Goal: Transaction & Acquisition: Purchase product/service

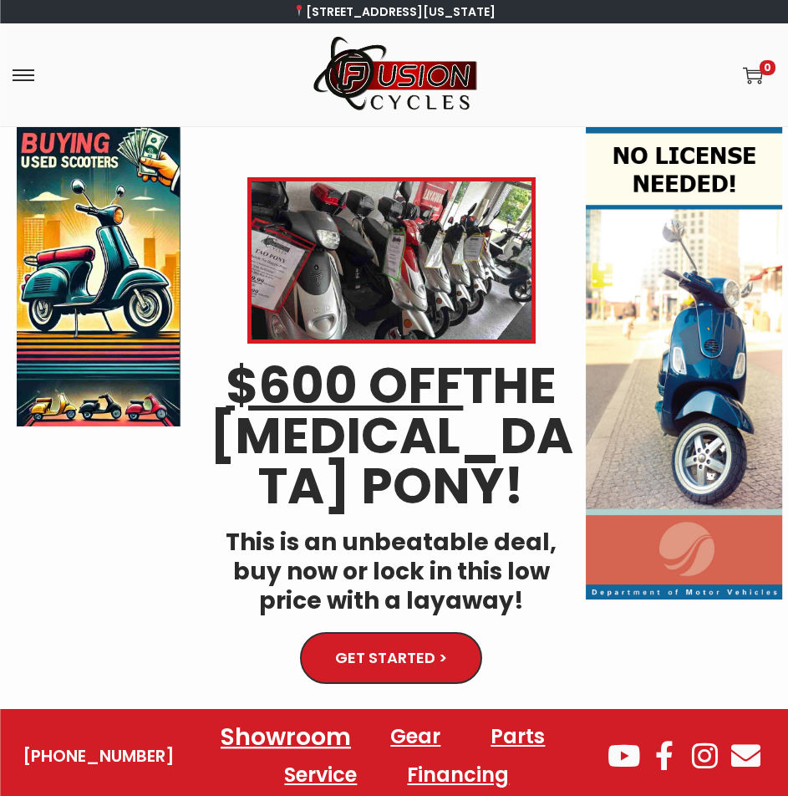
click at [306, 713] on link "Showroom" at bounding box center [286, 736] width 170 height 46
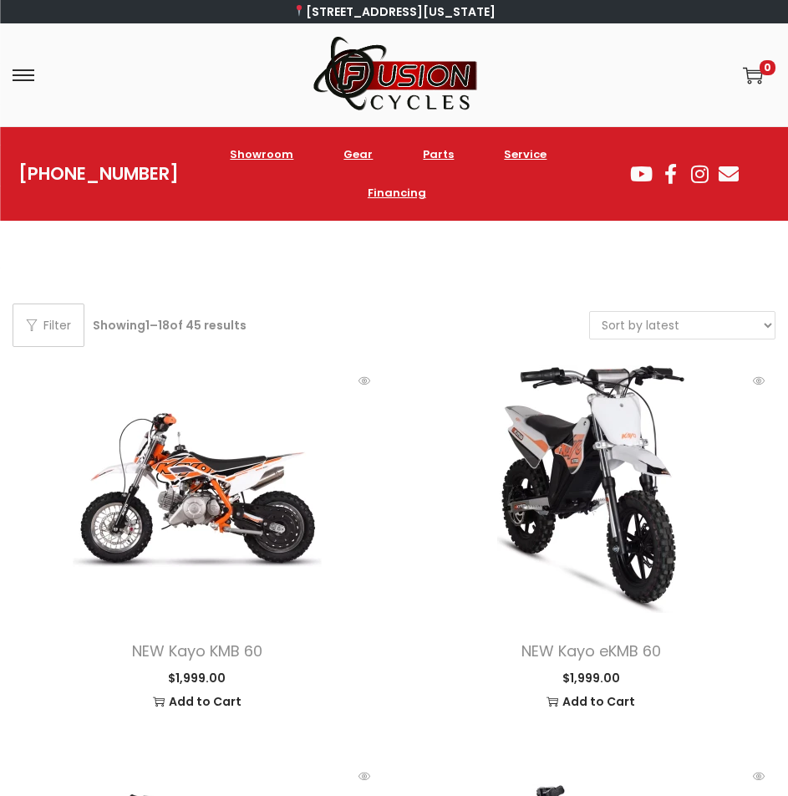
click at [657, 332] on select "Sort by popularity Sort by latest Sort by price: low to high Sort by price: hig…" at bounding box center [682, 325] width 185 height 27
select select "price-desc"
click at [590, 312] on select "Sort by popularity Sort by latest Sort by price: low to high Sort by price: hig…" at bounding box center [682, 325] width 185 height 27
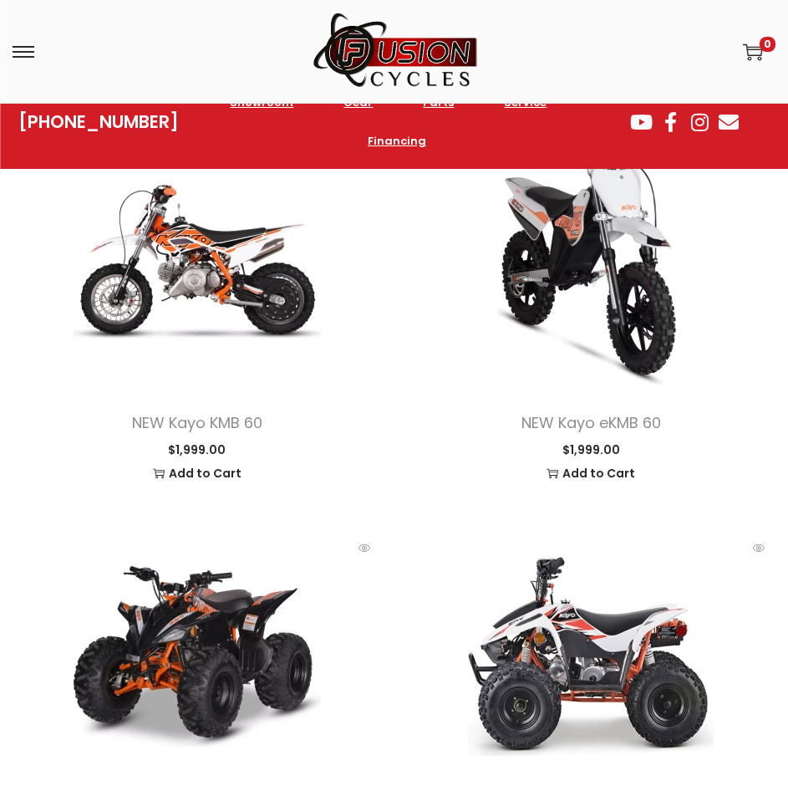
scroll to position [333, 0]
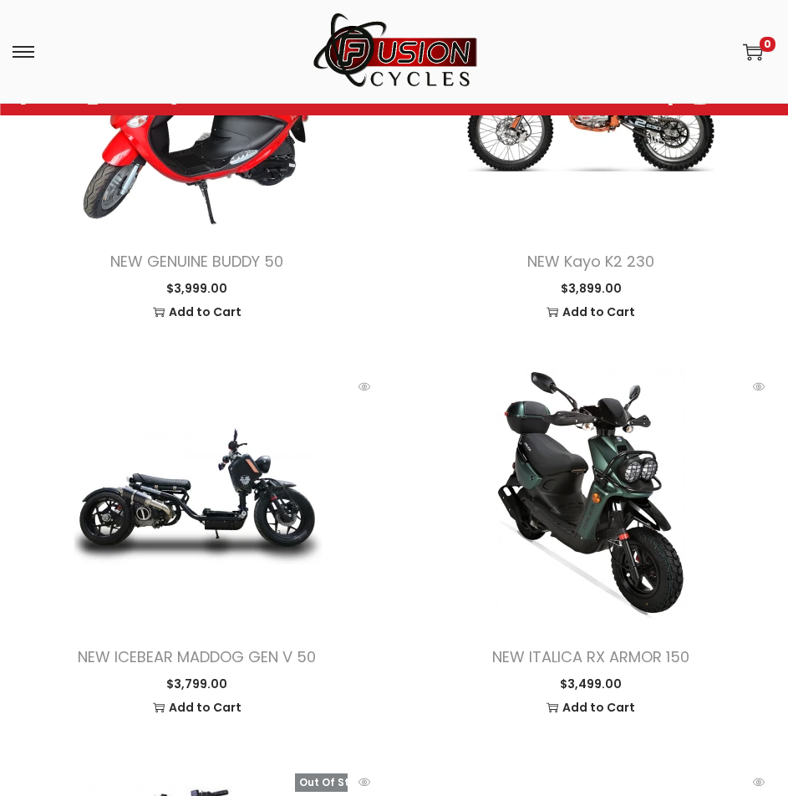
scroll to position [1755, 0]
